Goal: Transaction & Acquisition: Obtain resource

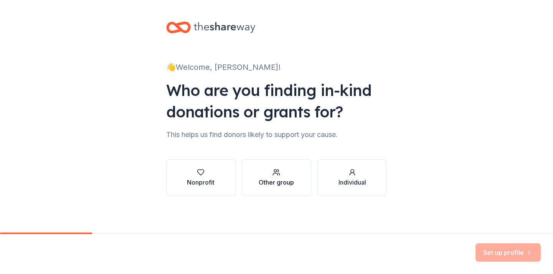
click at [288, 180] on div "Other group" at bounding box center [276, 182] width 35 height 9
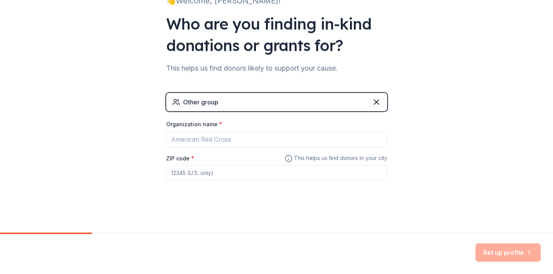
scroll to position [66, 0]
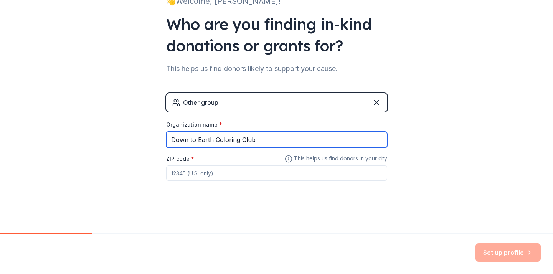
type input "Down to Earth Coloring Club"
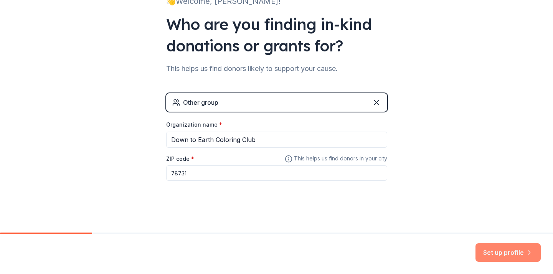
type input "78731"
click at [494, 253] on button "Set up profile" at bounding box center [508, 252] width 65 height 18
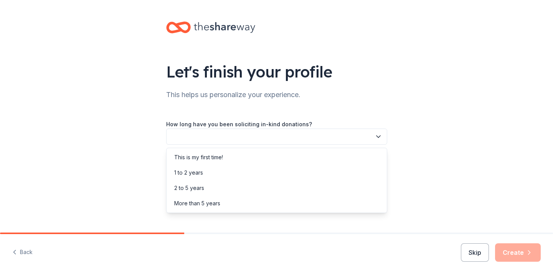
click at [332, 138] on button "button" at bounding box center [276, 137] width 221 height 16
click at [288, 162] on div "This is my first time!" at bounding box center [276, 157] width 217 height 15
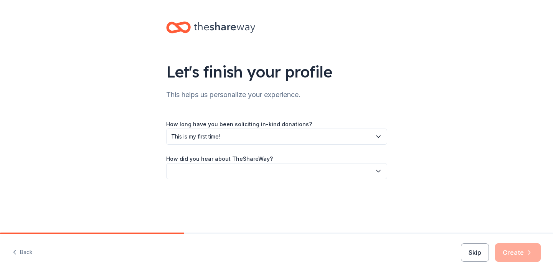
click at [316, 175] on button "button" at bounding box center [276, 171] width 221 height 16
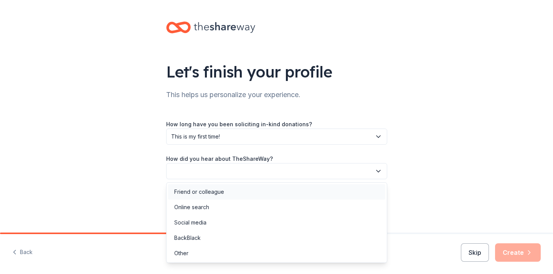
click at [266, 197] on div "Friend or colleague" at bounding box center [276, 191] width 217 height 15
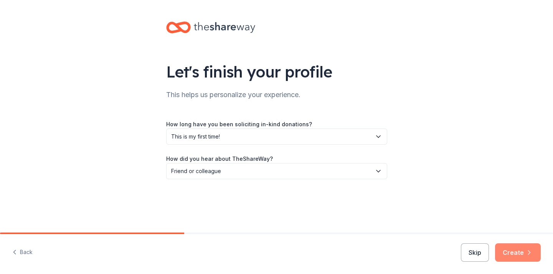
click at [517, 256] on button "Create" at bounding box center [518, 252] width 46 height 18
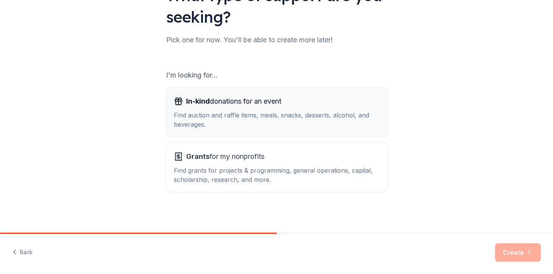
scroll to position [76, 0]
click at [261, 123] on div "Find auction and raffle items, meals, snacks, desserts, alcohol, and beverages." at bounding box center [277, 120] width 206 height 18
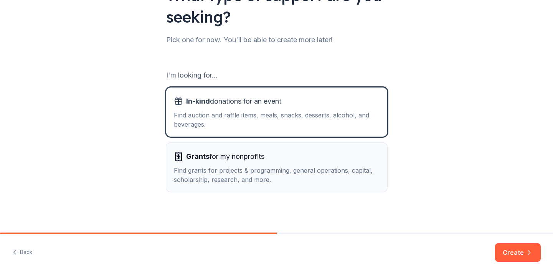
click at [259, 160] on span "Grants for my nonprofits" at bounding box center [225, 157] width 78 height 12
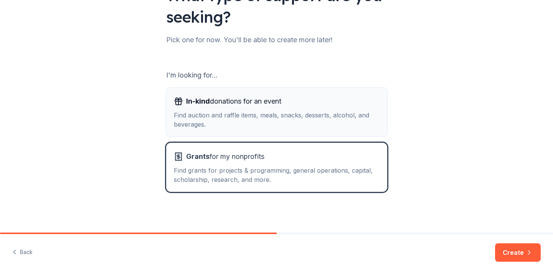
click at [291, 119] on div "Find auction and raffle items, meals, snacks, desserts, alcohol, and beverages." at bounding box center [277, 120] width 206 height 18
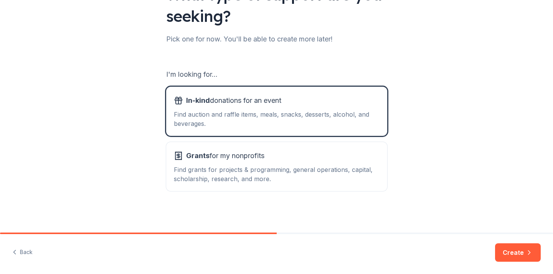
scroll to position [77, 0]
click at [332, 169] on div "Find grants for projects & programming, general operations, capital, scholarshi…" at bounding box center [277, 174] width 206 height 18
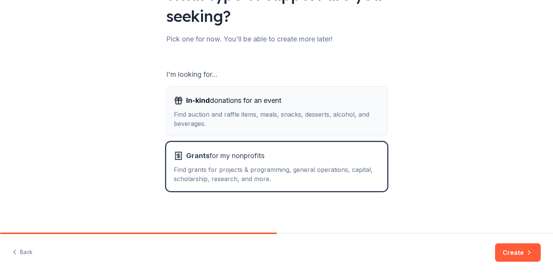
click at [331, 100] on div "In-kind donations for an event" at bounding box center [277, 100] width 206 height 12
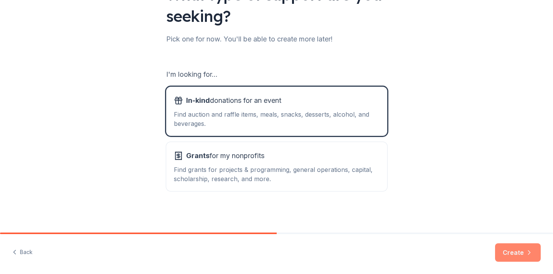
click at [507, 256] on button "Create" at bounding box center [518, 252] width 46 height 18
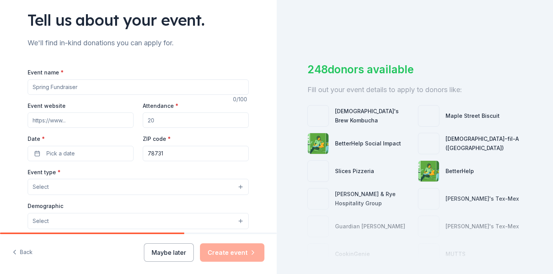
scroll to position [56, 0]
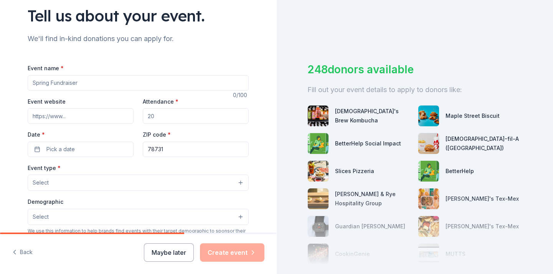
click at [84, 109] on input "Event website" at bounding box center [81, 115] width 106 height 15
paste input "https://www.downtoearthcoloringclub.com"
type input "https://www.downtoearthcoloringclub.com"
click at [167, 117] on input "Attendance *" at bounding box center [196, 115] width 106 height 15
type input "4"
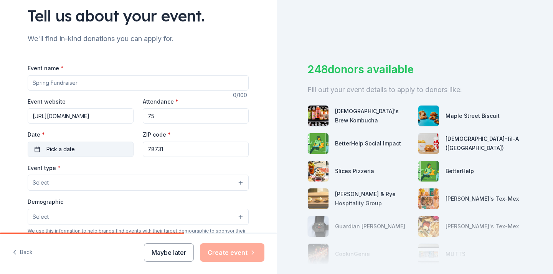
type input "75"
click at [107, 145] on button "Pick a date" at bounding box center [81, 149] width 106 height 15
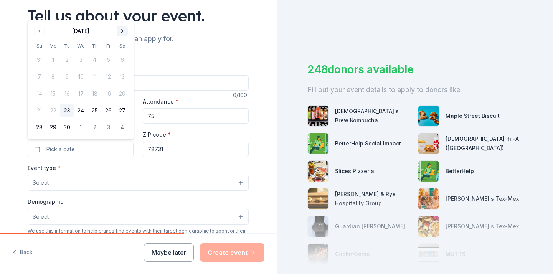
click at [124, 30] on button "Go to next month" at bounding box center [122, 31] width 11 height 11
click at [43, 108] on button "19" at bounding box center [40, 111] width 14 height 14
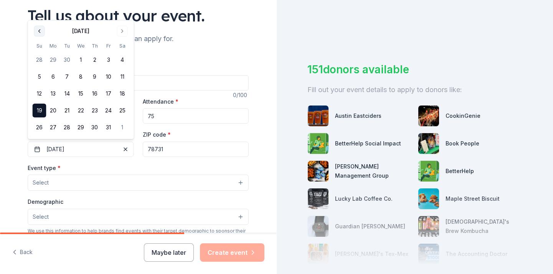
click at [40, 31] on button "Go to previous month" at bounding box center [39, 31] width 11 height 11
click at [41, 127] on button "28" at bounding box center [40, 128] width 14 height 14
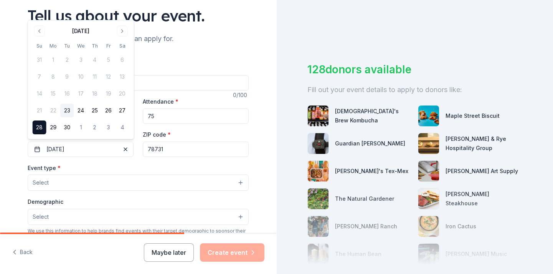
click at [139, 152] on div "Event website https://www.downtoearthcoloringclub.com Attendance * 75 Date * 09…" at bounding box center [138, 127] width 221 height 60
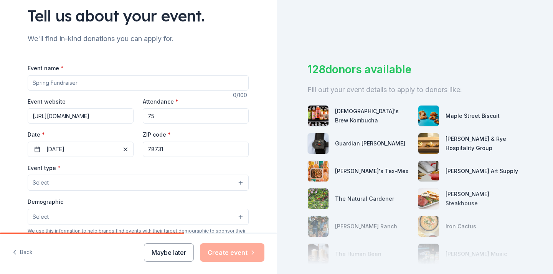
click at [125, 178] on button "Select" at bounding box center [138, 183] width 221 height 16
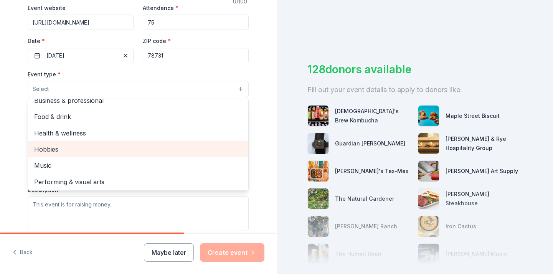
scroll to position [149, 0]
click at [87, 142] on div "Hobbies" at bounding box center [138, 150] width 220 height 16
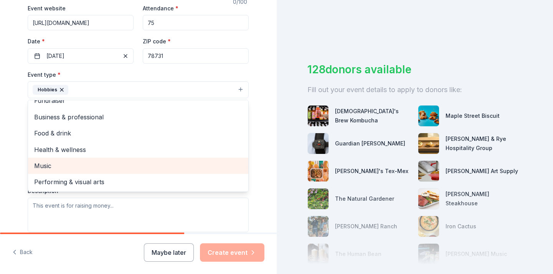
scroll to position [8, 0]
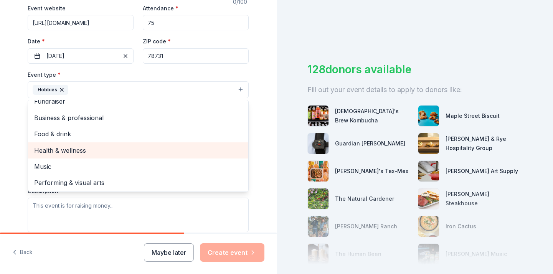
click at [83, 146] on span "Health & wellness" at bounding box center [138, 151] width 208 height 10
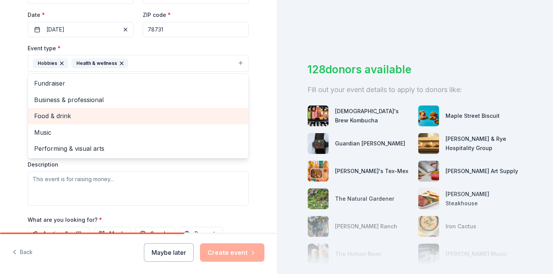
scroll to position [175, 0]
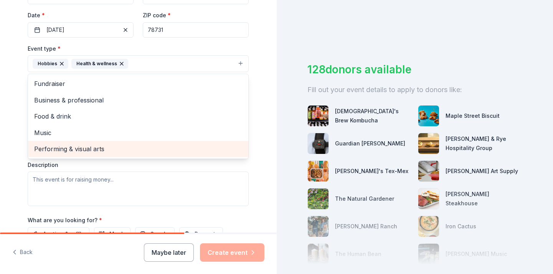
click at [85, 153] on div "Performing & visual arts" at bounding box center [138, 149] width 220 height 16
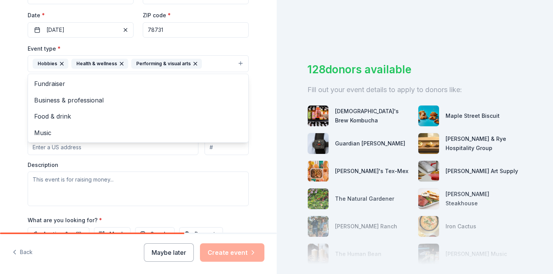
click at [114, 161] on div "Event type * Hobbies Health & wellness Performing & visual arts Fundraiser Busi…" at bounding box center [138, 125] width 221 height 162
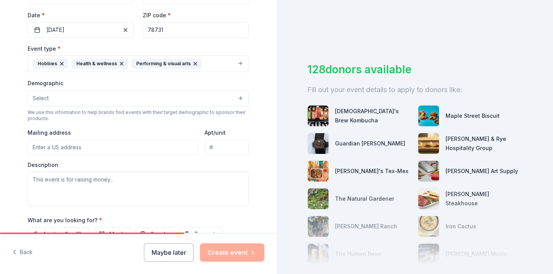
click at [73, 97] on button "Select" at bounding box center [138, 98] width 221 height 16
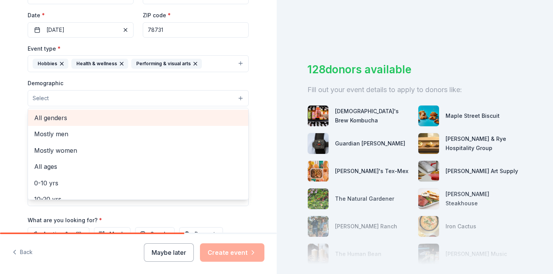
click at [81, 123] on div "All genders" at bounding box center [138, 118] width 220 height 16
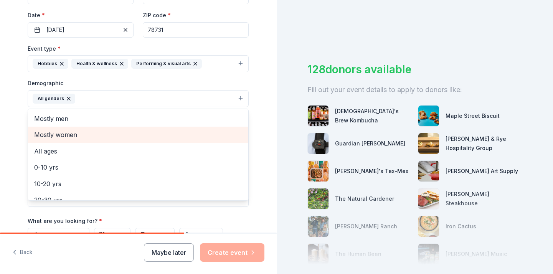
click at [86, 136] on span "Mostly women" at bounding box center [138, 135] width 208 height 10
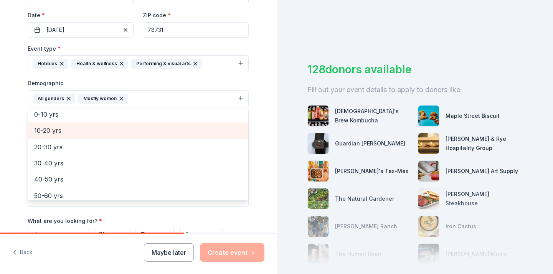
scroll to position [38, 0]
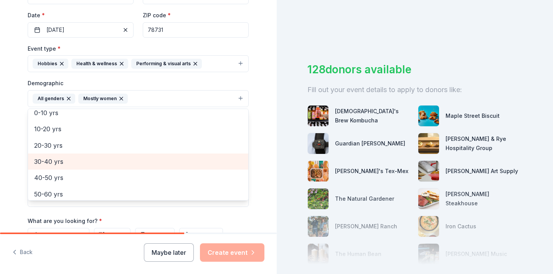
click at [91, 160] on span "30-40 yrs" at bounding box center [138, 162] width 208 height 10
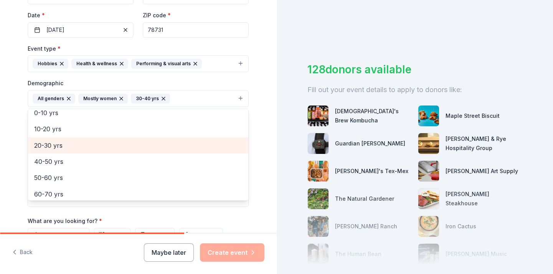
click at [91, 146] on span "20-30 yrs" at bounding box center [138, 146] width 208 height 10
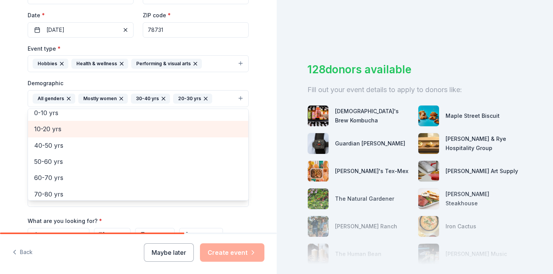
click at [98, 132] on span "10-20 yrs" at bounding box center [138, 129] width 208 height 10
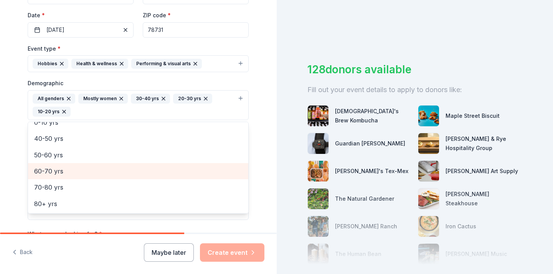
scroll to position [41, 0]
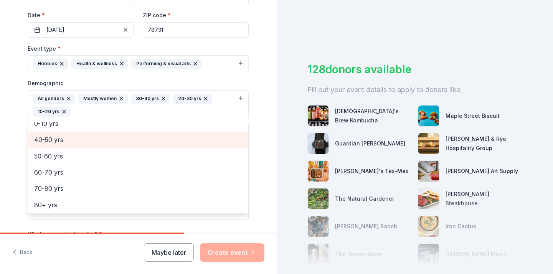
click at [104, 140] on span "40-50 yrs" at bounding box center [138, 140] width 208 height 10
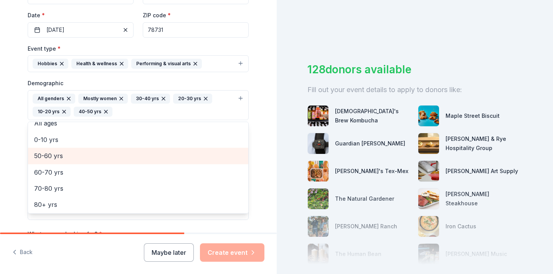
click at [104, 153] on span "50-60 yrs" at bounding box center [138, 156] width 208 height 10
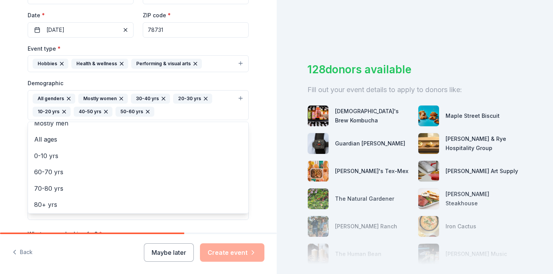
click at [22, 134] on div "Tell us about your event. We'll find in-kind donations you can apply for. Event…" at bounding box center [138, 88] width 246 height 526
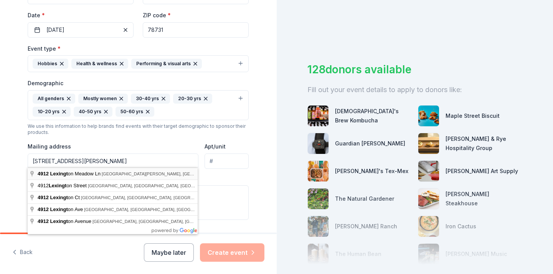
type input "4912 Lexington Meadow Lane, Austin, TX, 78617"
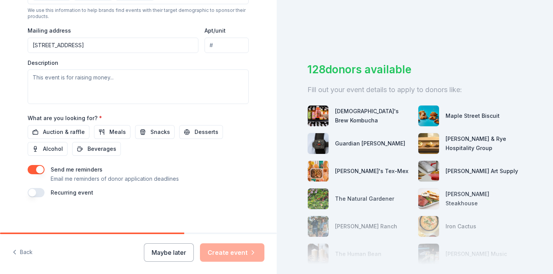
scroll to position [291, 0]
click at [72, 132] on span "Auction & raffle" at bounding box center [64, 132] width 42 height 9
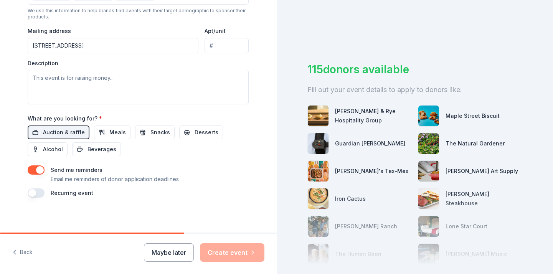
click at [36, 192] on button "button" at bounding box center [36, 193] width 17 height 9
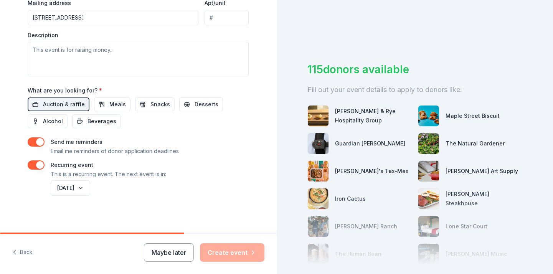
scroll to position [319, 0]
click at [90, 188] on button "September 2026" at bounding box center [71, 188] width 40 height 15
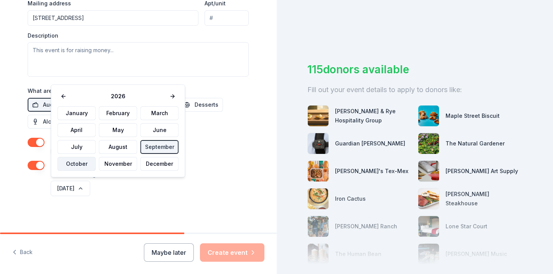
click at [79, 165] on button "October" at bounding box center [77, 164] width 38 height 14
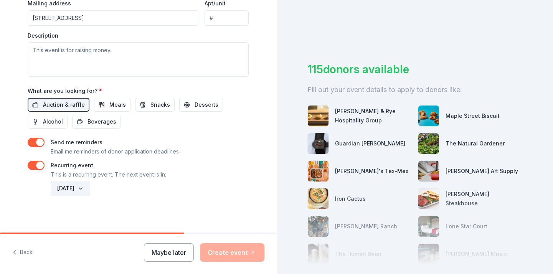
scroll to position [0, 0]
click at [90, 187] on button "October 2026" at bounding box center [71, 188] width 40 height 15
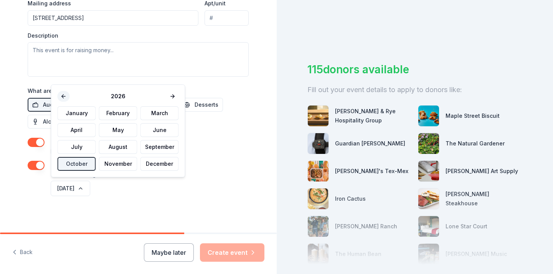
click at [64, 95] on button at bounding box center [64, 96] width 12 height 11
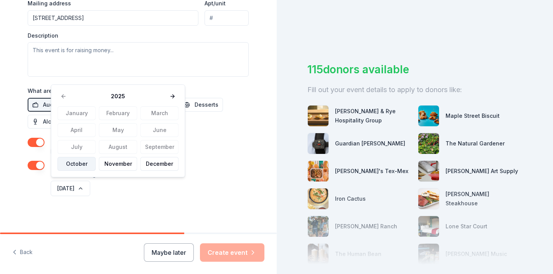
click at [74, 164] on button "October" at bounding box center [77, 164] width 38 height 14
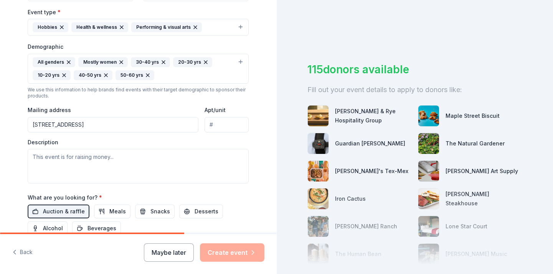
scroll to position [221, 0]
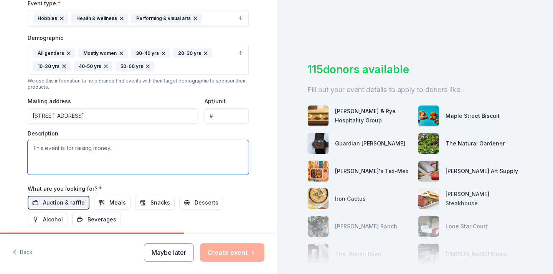
click at [52, 148] on textarea at bounding box center [138, 157] width 221 height 35
paste textarea "Austin-based community organization that's building connections and supporting …"
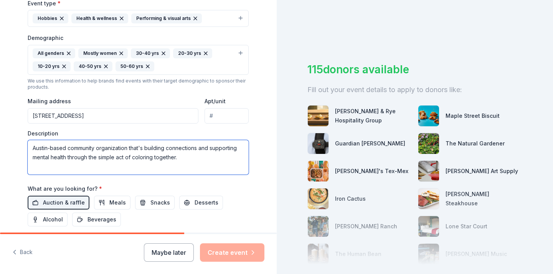
click at [34, 147] on textarea "Austin-based community organization that's building connections and supporting …" at bounding box center [138, 157] width 221 height 35
click at [95, 162] on textarea "Down to Earth Coloring Club is an Austin-based community organization that's bu…" at bounding box center [138, 157] width 221 height 35
paste textarea "What makes this partnership compelling for Texas businesses: Proven mental heal…"
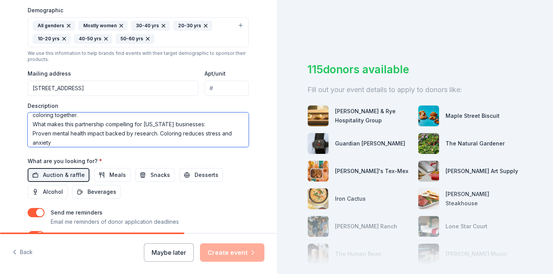
scroll to position [22, 0]
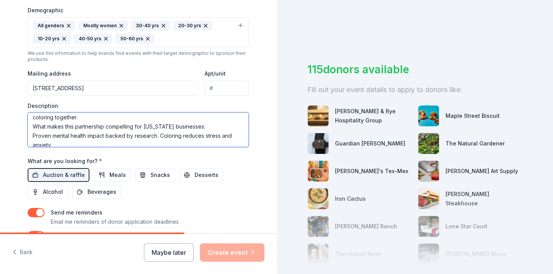
click at [34, 133] on textarea "Down to Earth Coloring Club is an Austin-based community organization that's bu…" at bounding box center [138, 129] width 221 height 35
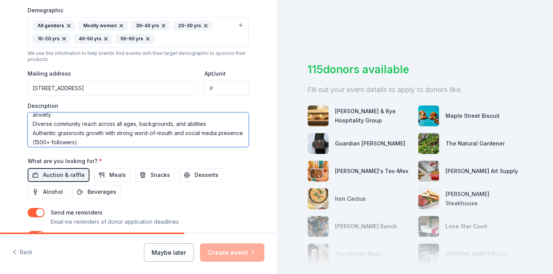
scroll to position [50, 0]
click at [33, 125] on textarea "Down to Earth Coloring Club is an Austin-based community organization that's bu…" at bounding box center [138, 129] width 221 height 35
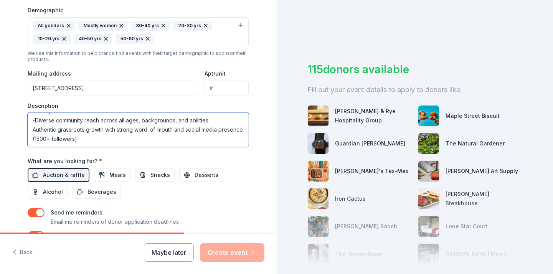
scroll to position [53, 0]
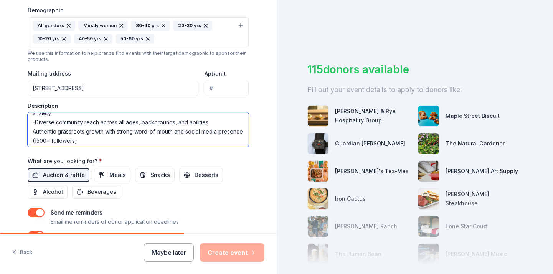
click at [35, 130] on textarea "Down to Earth Coloring Club is an Austin-based community organization that's bu…" at bounding box center [138, 129] width 221 height 35
click at [33, 130] on textarea "Down to Earth Coloring Club is an Austin-based community organization that's bu…" at bounding box center [138, 129] width 221 height 35
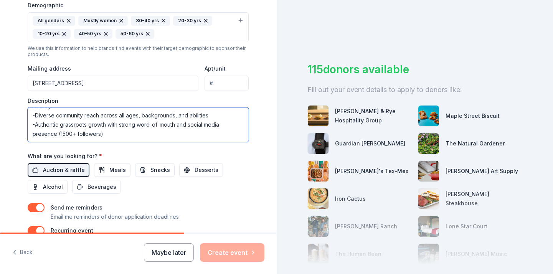
scroll to position [256, 0]
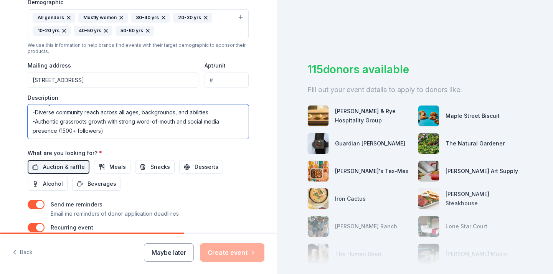
type textarea "Down to Earth Coloring Club is an Austin-based community organization that's bu…"
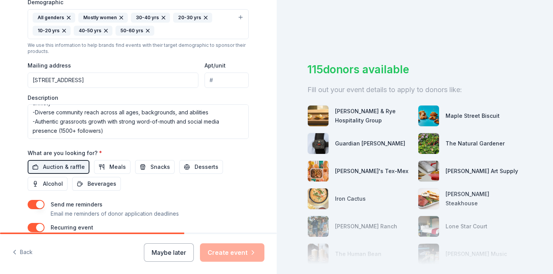
click at [187, 200] on div "Send me reminders Email me reminders of donor application deadlines" at bounding box center [138, 209] width 221 height 18
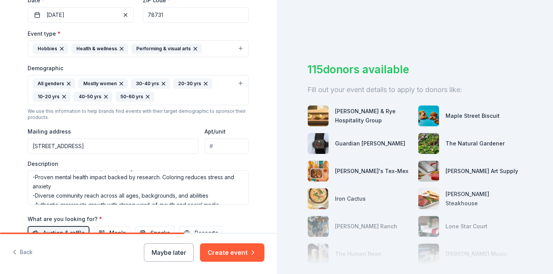
scroll to position [38, 0]
type input "Down to Earth Coloring Club"
click at [244, 258] on button "Create event" at bounding box center [232, 252] width 65 height 18
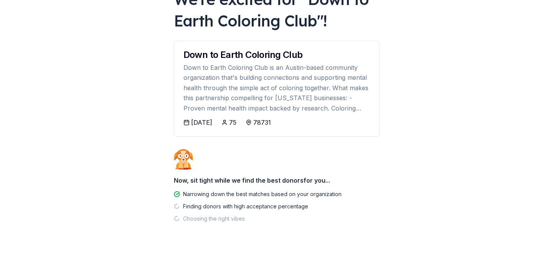
scroll to position [60, 0]
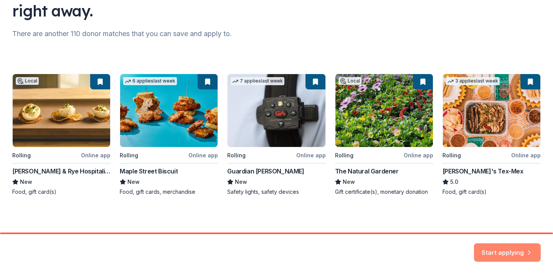
click at [511, 248] on button "Start applying" at bounding box center [507, 248] width 67 height 18
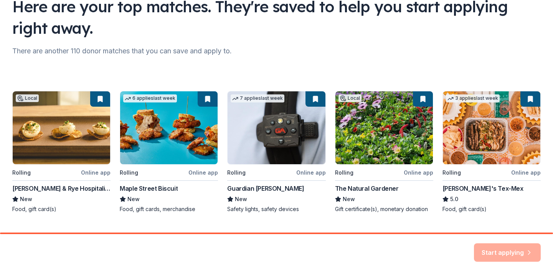
scroll to position [58, 0]
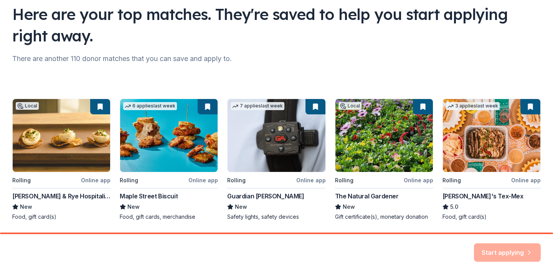
click at [508, 250] on div "Start applying" at bounding box center [507, 252] width 67 height 18
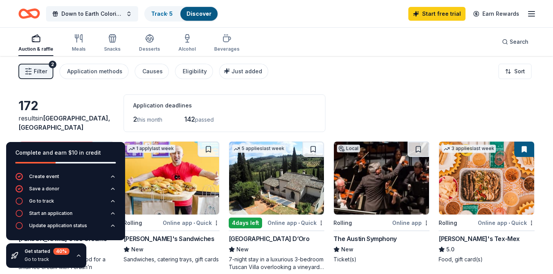
click at [92, 114] on div "172" at bounding box center [66, 105] width 96 height 15
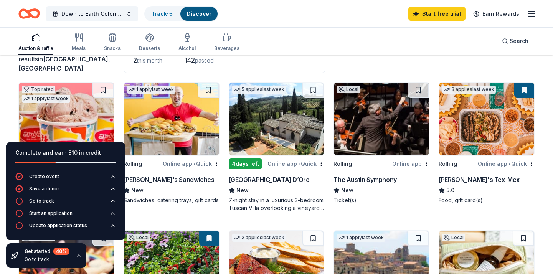
scroll to position [59, 0]
click at [78, 260] on div "Get started 40 % Go to track" at bounding box center [46, 255] width 80 height 25
click at [78, 255] on icon "button" at bounding box center [78, 256] width 3 height 2
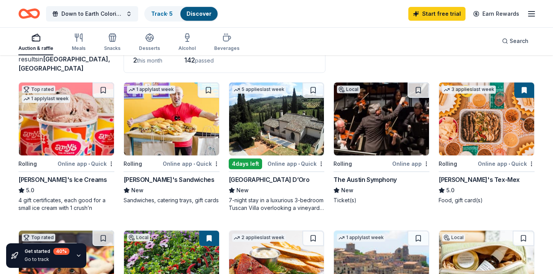
click at [81, 140] on img at bounding box center [66, 119] width 95 height 73
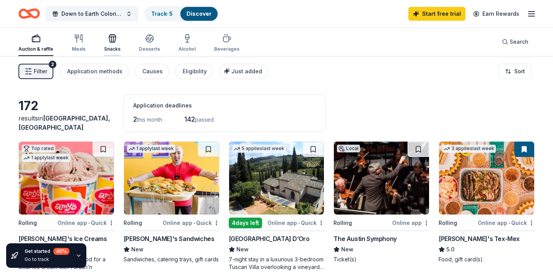
scroll to position [0, 0]
click at [39, 71] on span "Filter" at bounding box center [40, 71] width 13 height 9
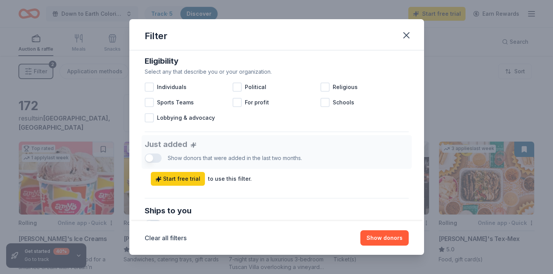
scroll to position [220, 0]
click at [238, 102] on div at bounding box center [237, 102] width 9 height 9
click at [151, 91] on div at bounding box center [149, 87] width 9 height 9
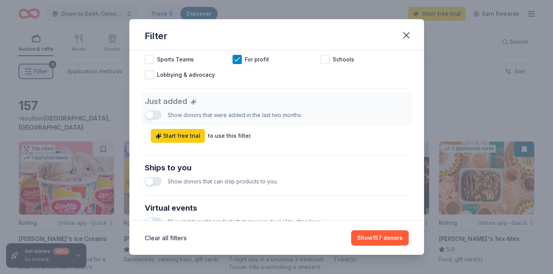
scroll to position [264, 0]
click at [150, 176] on div "Show donors that can ship products to you." at bounding box center [277, 180] width 264 height 15
click at [150, 181] on button "button" at bounding box center [153, 180] width 17 height 9
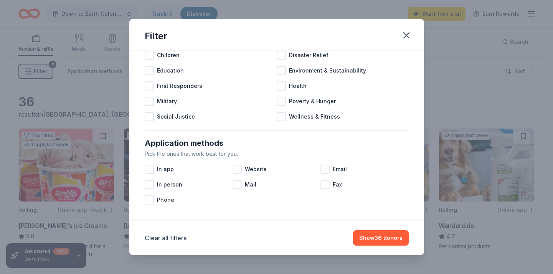
scroll to position [54, 0]
click at [149, 185] on div at bounding box center [149, 185] width 9 height 9
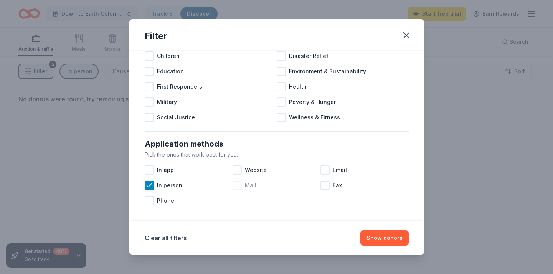
click at [240, 187] on div at bounding box center [237, 185] width 9 height 9
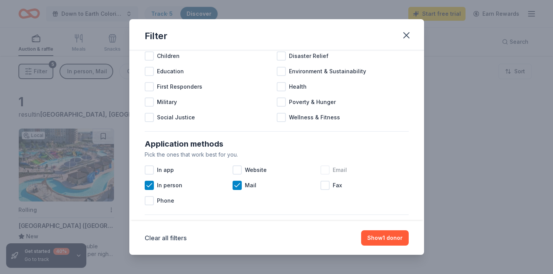
click at [322, 171] on div at bounding box center [325, 169] width 9 height 9
click at [238, 173] on div at bounding box center [237, 169] width 9 height 9
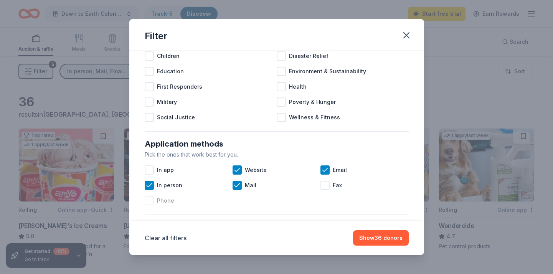
click at [148, 203] on div at bounding box center [149, 200] width 9 height 9
click at [378, 237] on button "Show 36 donors" at bounding box center [381, 237] width 56 height 15
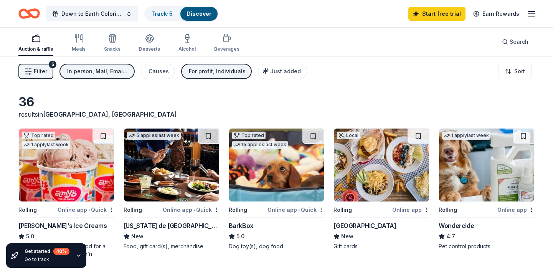
click at [101, 174] on img at bounding box center [66, 165] width 95 height 73
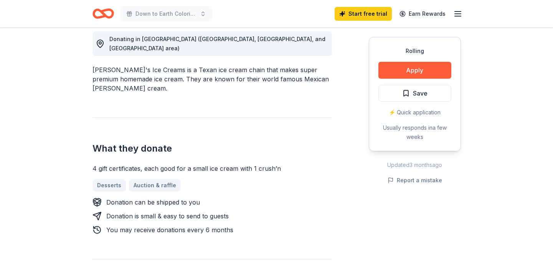
scroll to position [219, 0]
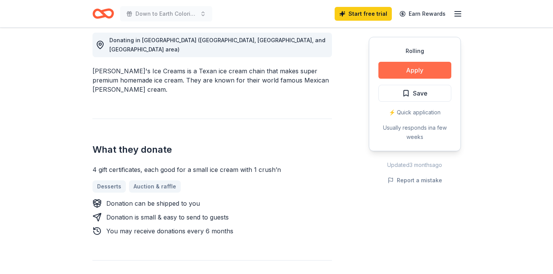
click at [410, 71] on button "Apply" at bounding box center [415, 70] width 73 height 17
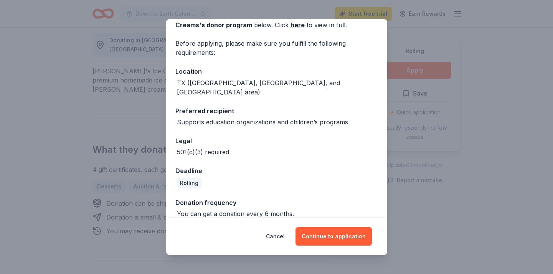
scroll to position [45, 0]
click at [285, 236] on button "Cancel" at bounding box center [275, 236] width 19 height 18
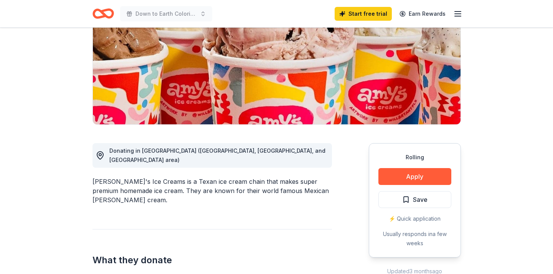
scroll to position [107, 0]
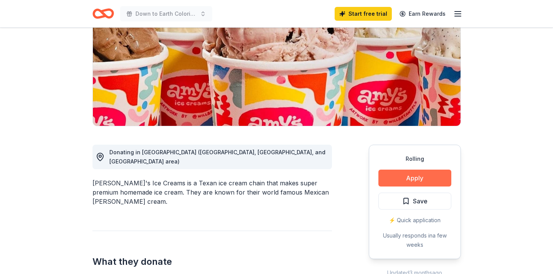
click at [421, 184] on button "Apply" at bounding box center [415, 178] width 73 height 17
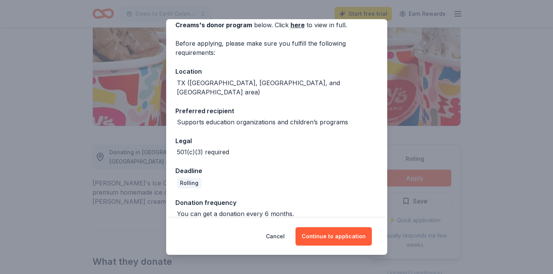
scroll to position [45, 0]
click at [334, 240] on button "Continue to application" at bounding box center [334, 236] width 76 height 18
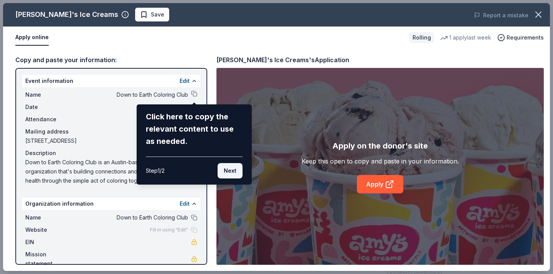
click at [231, 174] on button "Next" at bounding box center [230, 170] width 25 height 15
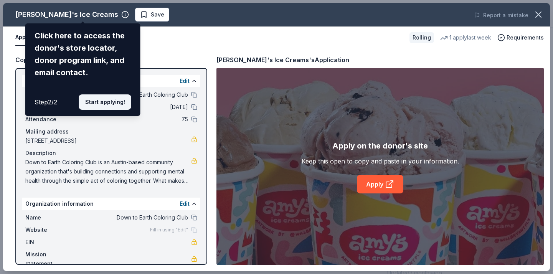
click at [103, 94] on button "Start applying!" at bounding box center [105, 101] width 52 height 15
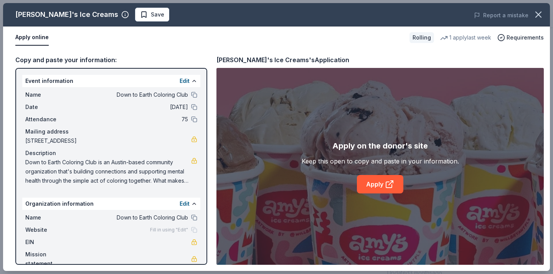
click at [393, 184] on div "Amy's Ice Creams Save Report a mistake Apply online Rolling 1 apply last week R…" at bounding box center [276, 137] width 547 height 268
click at [373, 185] on link "Apply" at bounding box center [380, 184] width 46 height 18
click at [140, 10] on span "Save" at bounding box center [152, 14] width 24 height 9
click at [536, 13] on icon "button" at bounding box center [538, 14] width 11 height 11
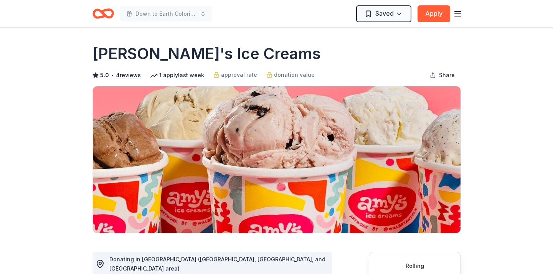
scroll to position [0, 0]
click at [459, 12] on line "button" at bounding box center [458, 12] width 6 height 0
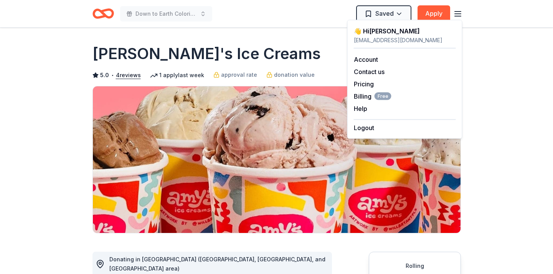
click at [105, 22] on icon "Home" at bounding box center [104, 14] width 22 height 18
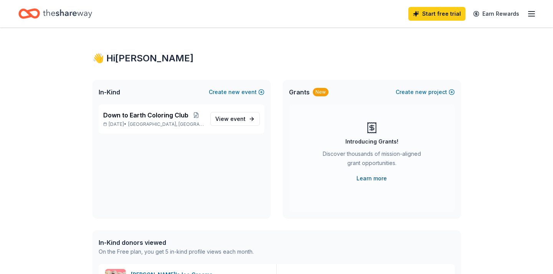
click at [377, 178] on link "Learn more" at bounding box center [372, 178] width 30 height 9
click at [426, 89] on span "new" at bounding box center [421, 92] width 12 height 9
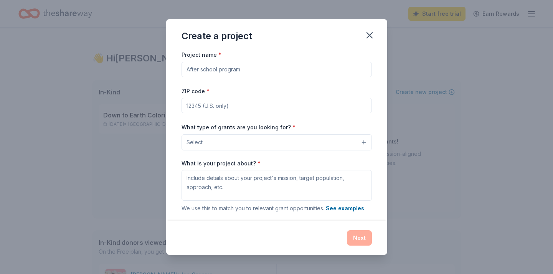
click at [302, 73] on input "Project name *" at bounding box center [277, 69] width 190 height 15
type input "Down to Earth Coloring Club"
click at [275, 104] on input "ZIP code *" at bounding box center [277, 105] width 190 height 15
type input "78731"
click at [275, 144] on button "Select" at bounding box center [277, 142] width 190 height 16
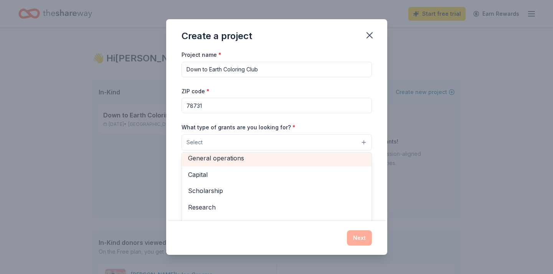
scroll to position [21, 0]
click at [266, 163] on div "General operations" at bounding box center [277, 157] width 190 height 16
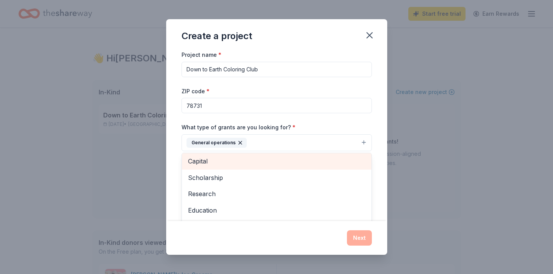
click at [263, 166] on div "Capital" at bounding box center [277, 161] width 190 height 16
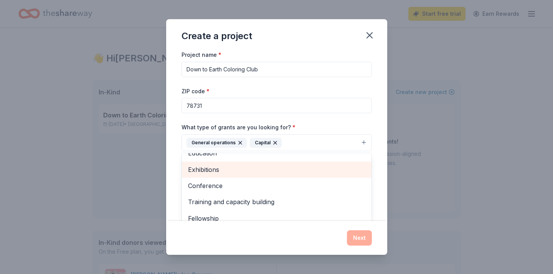
scroll to position [57, 0]
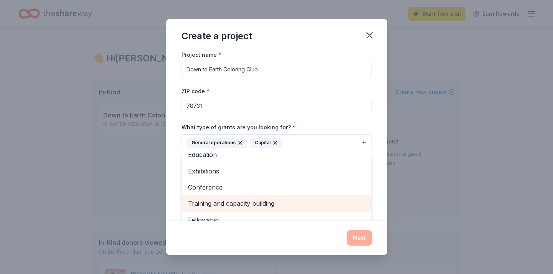
click at [257, 205] on span "Training and capacity building" at bounding box center [276, 204] width 177 height 10
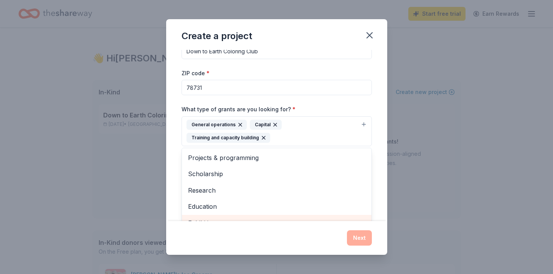
scroll to position [0, 0]
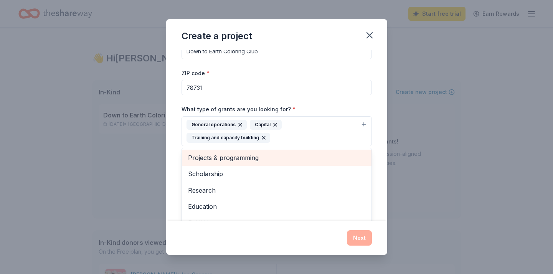
click at [256, 163] on div "Projects & programming" at bounding box center [277, 158] width 190 height 16
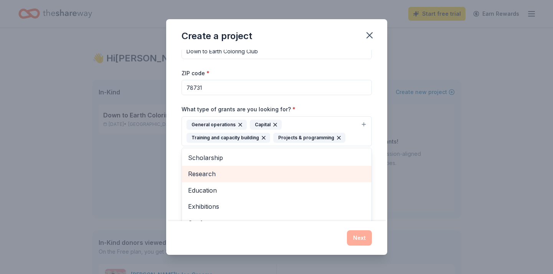
click at [255, 172] on span "Research" at bounding box center [276, 174] width 177 height 10
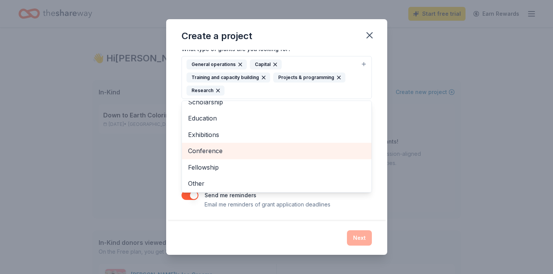
scroll to position [78, 0]
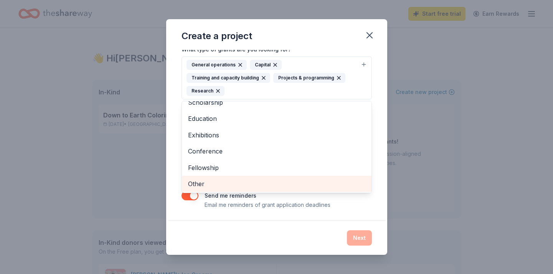
click at [229, 185] on span "Other" at bounding box center [276, 184] width 177 height 10
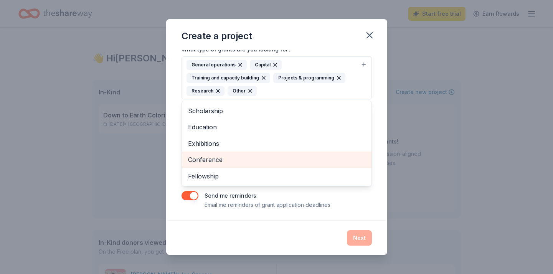
click at [257, 155] on span "Conference" at bounding box center [276, 160] width 177 height 10
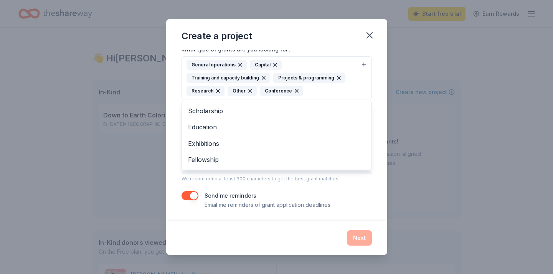
click at [341, 86] on div "General operations Capital Training and capacity building Projects & programmin…" at bounding box center [272, 78] width 171 height 36
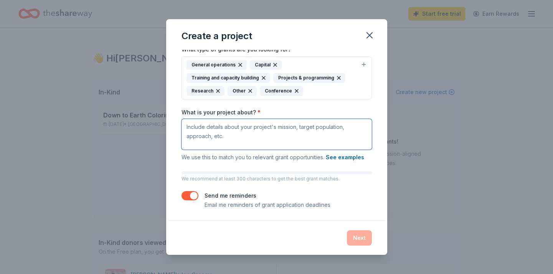
click at [213, 134] on textarea "What is your project about? *" at bounding box center [277, 134] width 190 height 31
paste textarea "Down to Earth Coloring Club, an Austin-based community organization that's buil…"
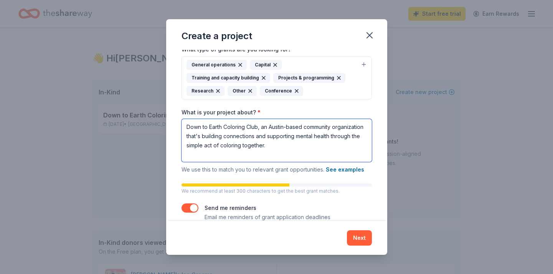
paste textarea "What makes this partnership compelling for Texas businesses: Proven mental heal…"
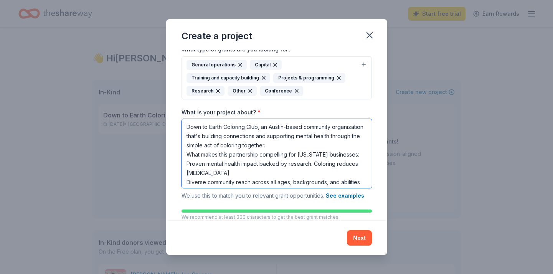
click at [188, 164] on textarea "Down to Earth Coloring Club, an Austin-based community organization that's buil…" at bounding box center [277, 153] width 190 height 69
click at [186, 162] on textarea "Down to Earth Coloring Club, an Austin-based community organization that's buil…" at bounding box center [277, 153] width 190 height 69
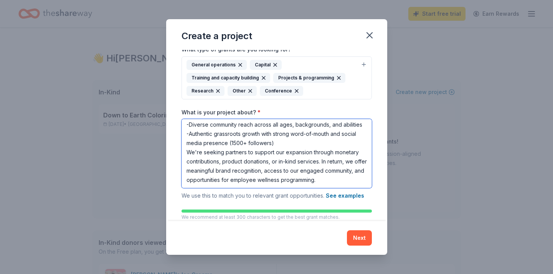
scroll to position [67, 0]
type textarea "Down to Earth Coloring Club, an Austin-based community organization that's buil…"
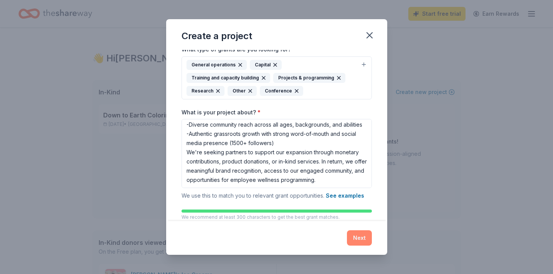
click at [362, 238] on button "Next" at bounding box center [359, 237] width 25 height 15
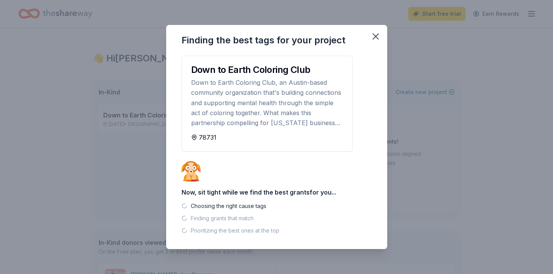
scroll to position [0, 0]
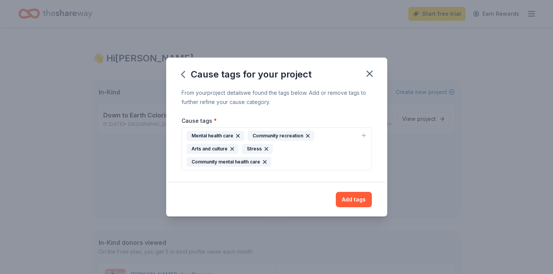
click at [295, 165] on div "Mental health care Community recreation Arts and culture Stress Community menta…" at bounding box center [272, 149] width 171 height 36
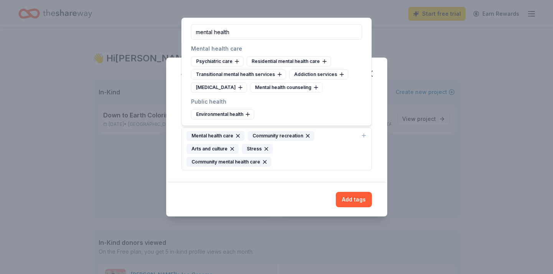
drag, startPoint x: 311, startPoint y: 69, endPoint x: 197, endPoint y: 30, distance: 120.4
click at [197, 30] on input "mental health" at bounding box center [276, 31] width 171 height 15
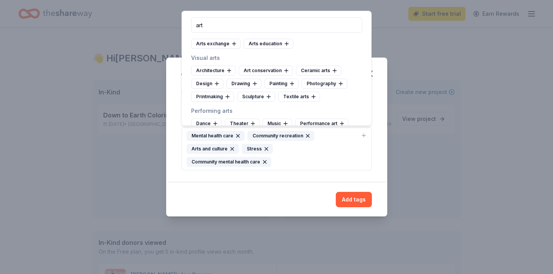
scroll to position [50, 0]
click at [237, 81] on div "Drawing" at bounding box center [244, 85] width 35 height 10
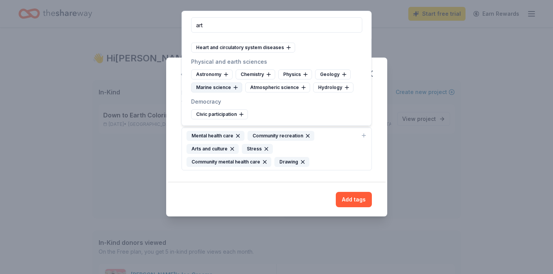
scroll to position [274, 0]
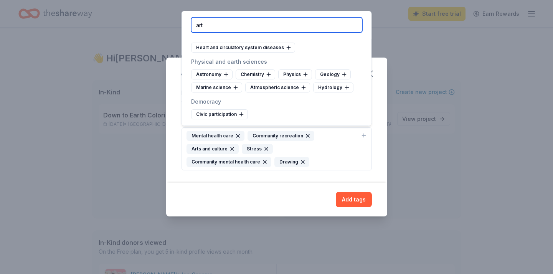
drag, startPoint x: 248, startPoint y: 25, endPoint x: 186, endPoint y: 22, distance: 62.3
click at [186, 22] on div "art" at bounding box center [277, 25] width 190 height 28
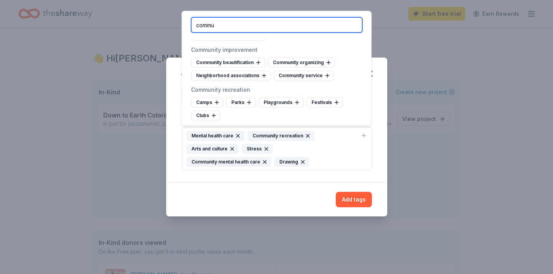
scroll to position [223, 0]
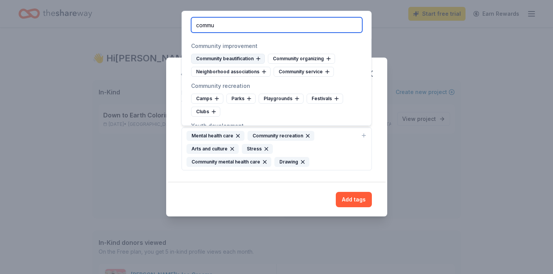
type input "commu"
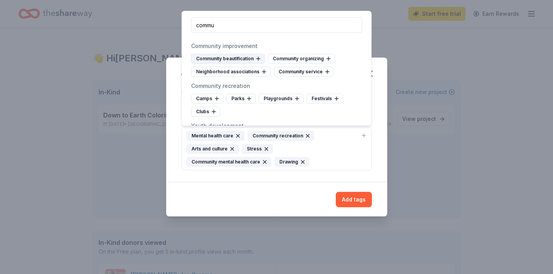
click at [243, 58] on div "Community beautification" at bounding box center [228, 59] width 74 height 10
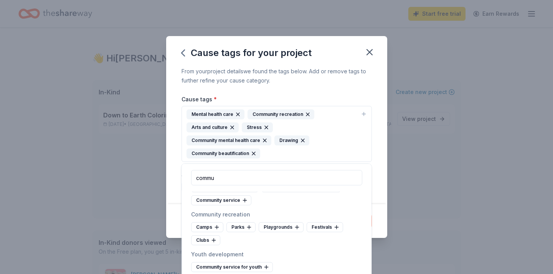
scroll to position [247, 0]
click at [170, 198] on div "From your project details we found the tags below. Add or remove tags to furthe…" at bounding box center [276, 136] width 221 height 138
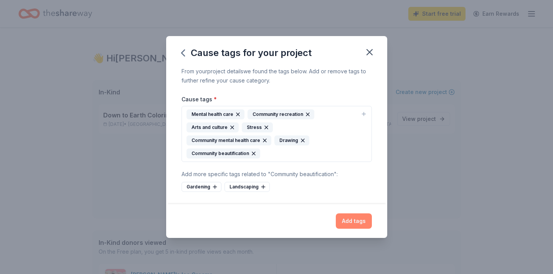
click at [360, 225] on button "Add tags" at bounding box center [354, 220] width 36 height 15
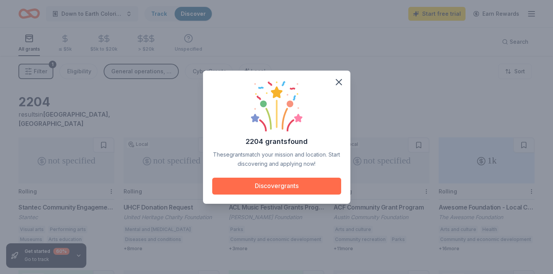
click at [286, 187] on button "Discover grants" at bounding box center [276, 186] width 129 height 17
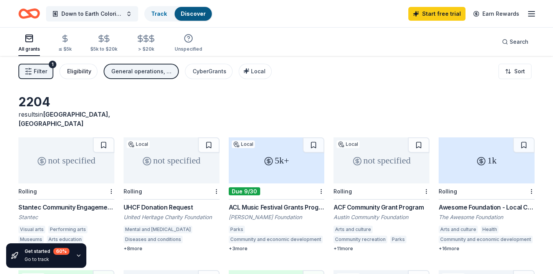
click at [87, 73] on div "Eligibility" at bounding box center [79, 71] width 24 height 9
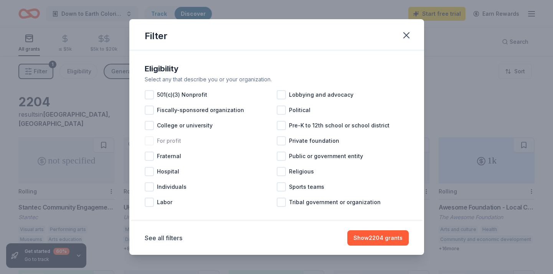
click at [150, 142] on div at bounding box center [149, 140] width 9 height 9
click at [150, 188] on div at bounding box center [149, 186] width 9 height 9
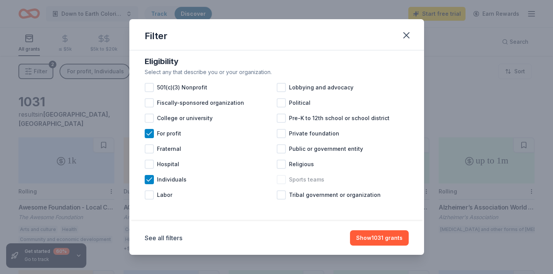
scroll to position [7, 0]
click at [386, 237] on button "Show 1031 grants" at bounding box center [379, 237] width 59 height 15
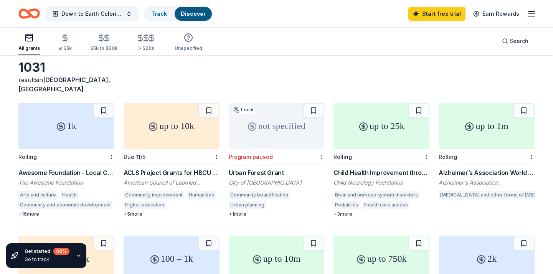
scroll to position [34, 0]
click at [71, 129] on div "1k" at bounding box center [66, 126] width 96 height 46
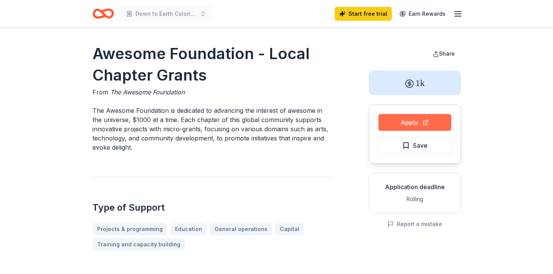
click at [416, 127] on button "Apply" at bounding box center [415, 122] width 73 height 17
